Goal: Transaction & Acquisition: Purchase product/service

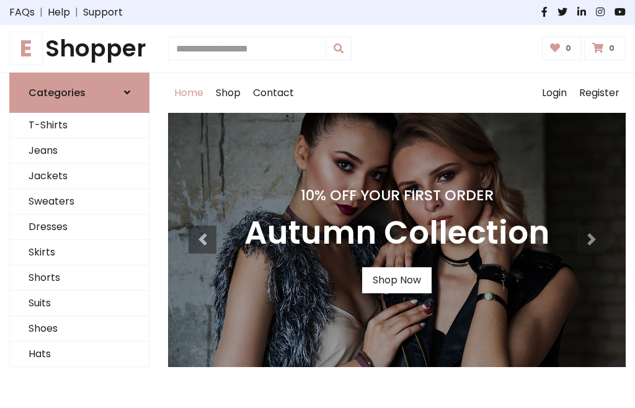
click at [317, 204] on h4 "10% Off Your First Order" at bounding box center [396, 195] width 305 height 17
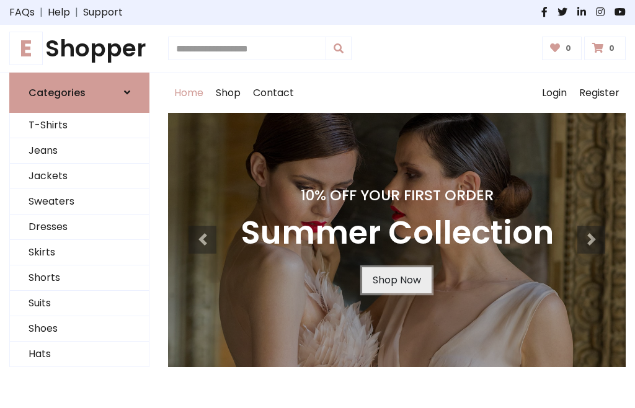
click at [396, 280] on link "Shop Now" at bounding box center [396, 280] width 69 height 26
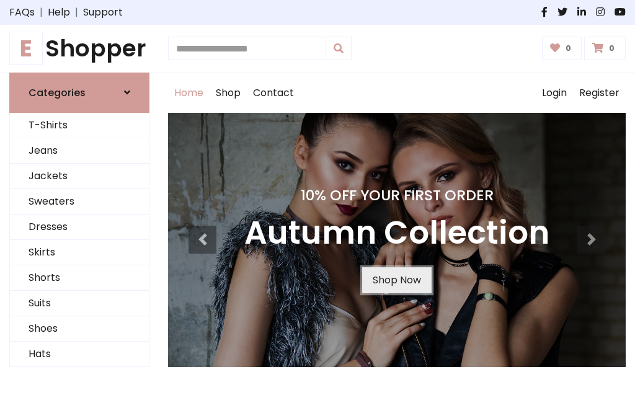
click at [396, 280] on link "Shop Now" at bounding box center [396, 280] width 69 height 26
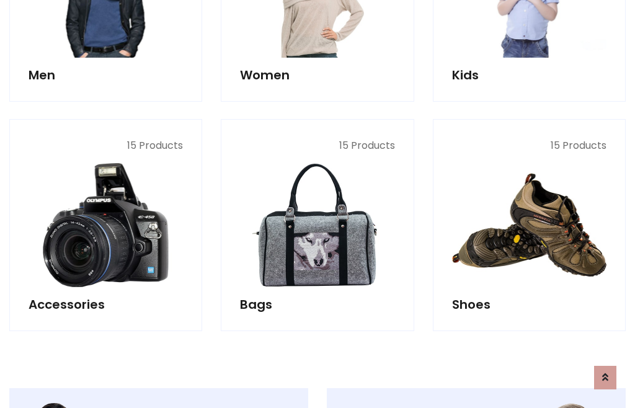
scroll to position [1236, 0]
